Goal: Task Accomplishment & Management: Manage account settings

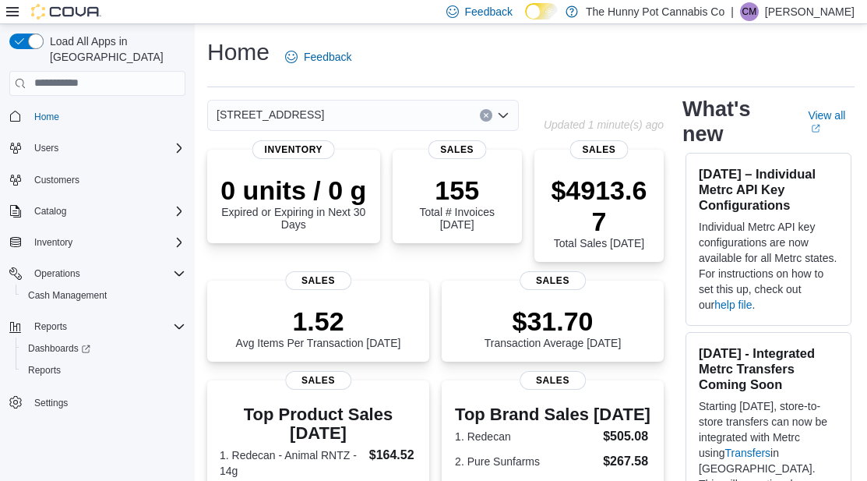
scroll to position [499, 0]
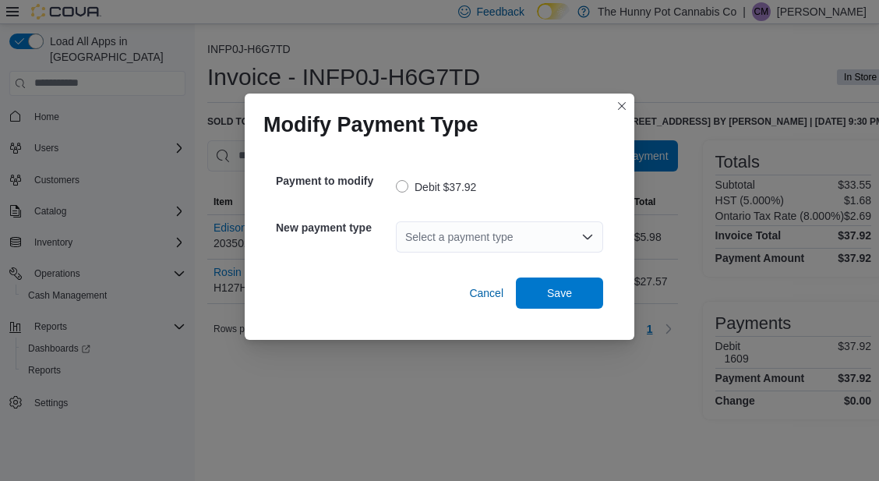
click at [495, 242] on div "Select a payment type" at bounding box center [499, 236] width 207 height 31
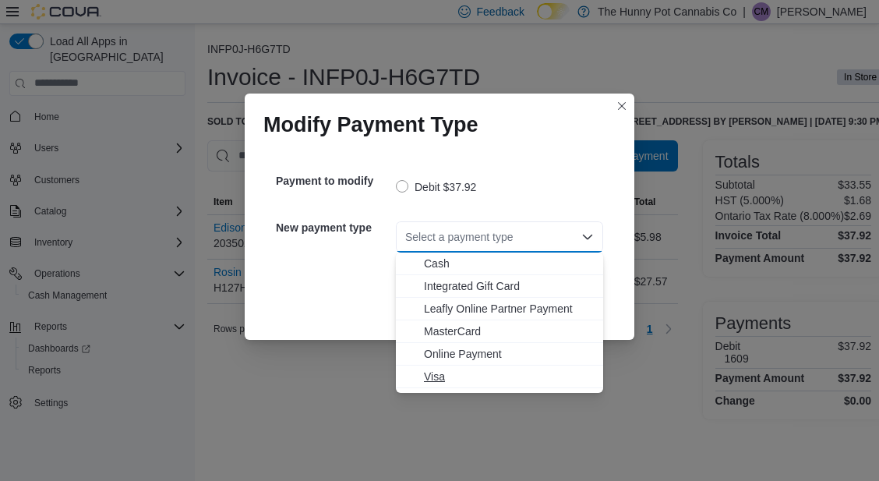
click at [453, 369] on span "Visa" at bounding box center [509, 377] width 170 height 16
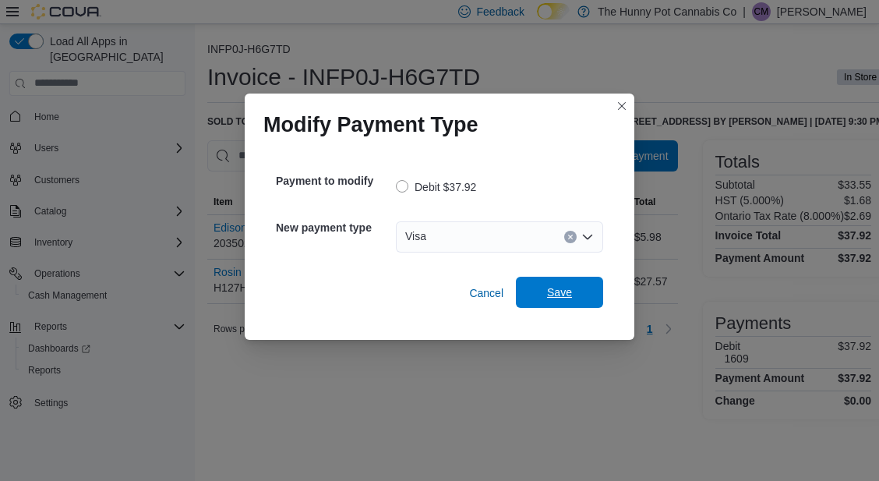
click at [566, 295] on span "Save" at bounding box center [559, 292] width 25 height 16
